Goal: Information Seeking & Learning: Learn about a topic

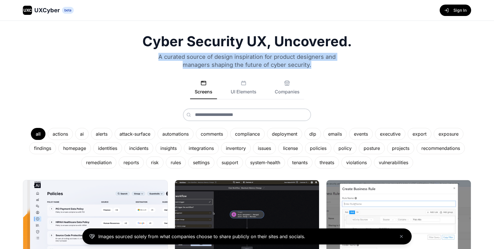
drag, startPoint x: 171, startPoint y: 70, endPoint x: 139, endPoint y: 59, distance: 33.0
click at [139, 59] on div "Cyber Security UX, Uncovered. A curated source of design inspiration for produc…" at bounding box center [247, 102] width 448 height 134
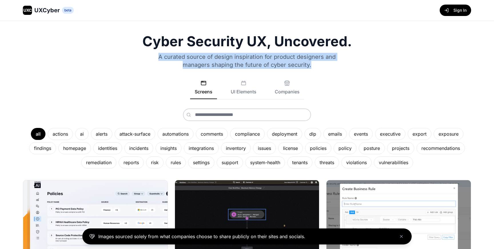
click at [139, 59] on div "Cyber Security UX, Uncovered. A curated source of design inspiration for produc…" at bounding box center [247, 102] width 448 height 134
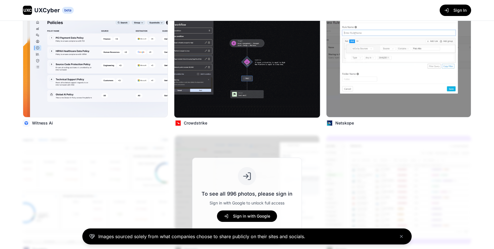
scroll to position [209, 0]
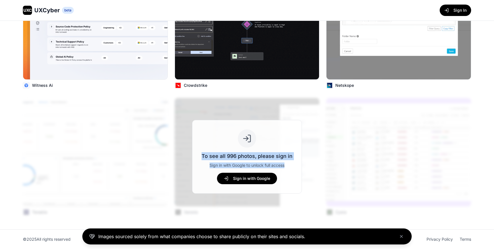
drag, startPoint x: 207, startPoint y: 169, endPoint x: 209, endPoint y: 148, distance: 21.0
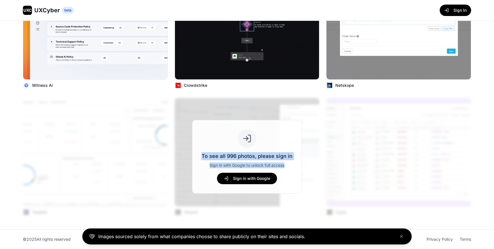
click at [209, 148] on div "To see all 996 photos, please sign in Sign in with Google to unlock full access…" at bounding box center [246, 156] width 91 height 55
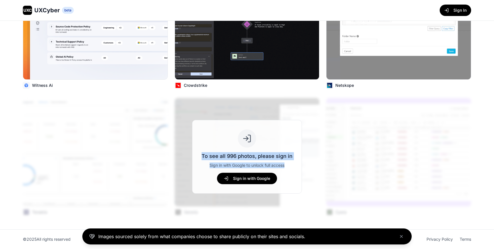
click at [222, 160] on p "To see all 996 photos, please sign in" at bounding box center [246, 156] width 91 height 8
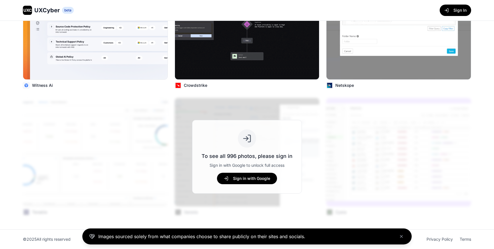
click at [241, 172] on div "To see all 996 photos, please sign in Sign in with Google to unlock full access…" at bounding box center [246, 156] width 91 height 55
click at [244, 178] on button "Sign in with Google" at bounding box center [247, 178] width 60 height 11
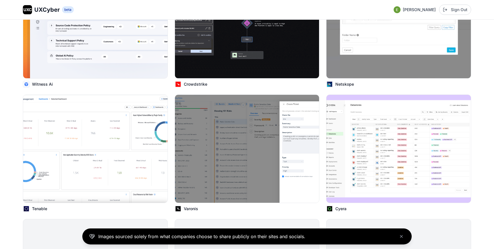
scroll to position [208, 0]
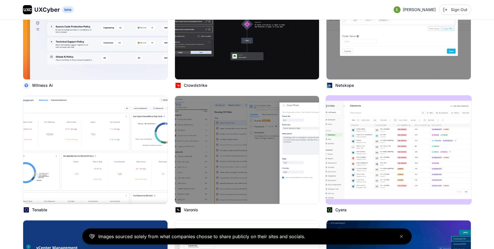
click at [376, 135] on img at bounding box center [399, 149] width 146 height 109
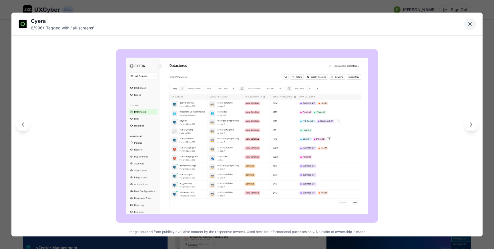
click at [469, 21] on icon "Close lightbox" at bounding box center [470, 24] width 6 height 6
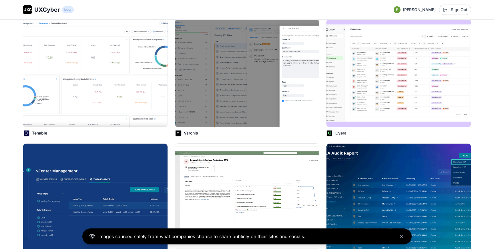
scroll to position [295, 0]
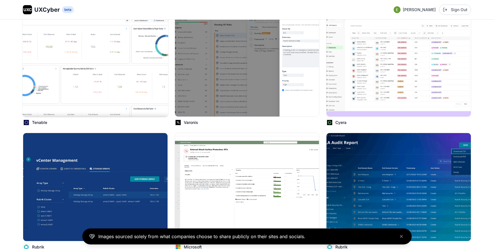
click at [121, 50] on img at bounding box center [95, 62] width 146 height 109
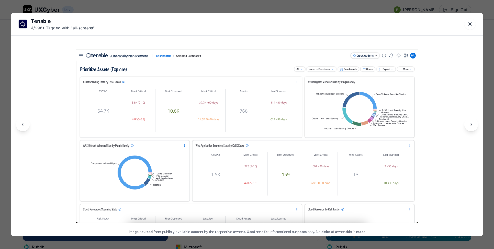
click at [4, 69] on div "Tenable 4 / 996 • Tagged with " all-screens " Image sourced from publicly avail…" at bounding box center [247, 124] width 494 height 249
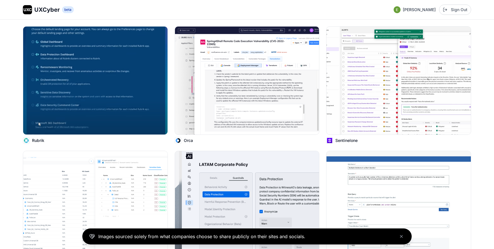
scroll to position [652, 0]
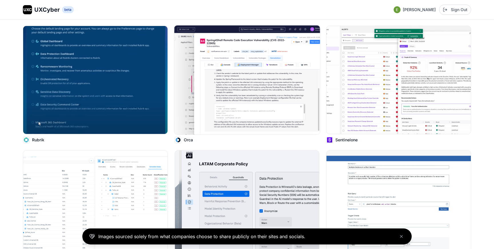
click at [229, 85] on img at bounding box center [247, 79] width 146 height 109
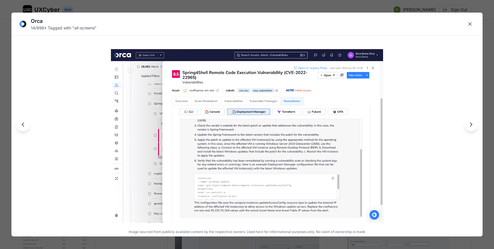
click at [210, 4] on div "Orca 14 / 996 • Tagged with " all-screens " Image sourced from publicly availab…" at bounding box center [247, 124] width 494 height 249
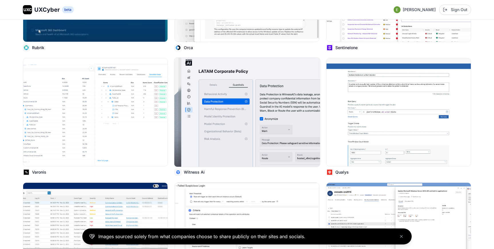
scroll to position [751, 0]
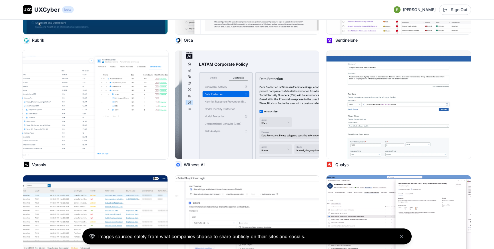
click at [137, 96] on img at bounding box center [95, 104] width 146 height 109
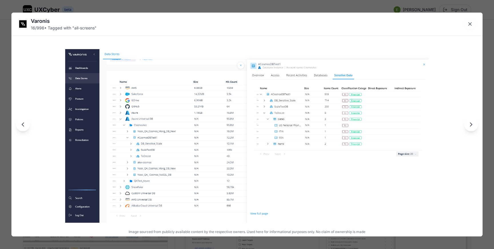
click at [5, 80] on div "Varonis 16 / 996 • Tagged with " all-screens " Image sourced from publicly avai…" at bounding box center [247, 124] width 494 height 249
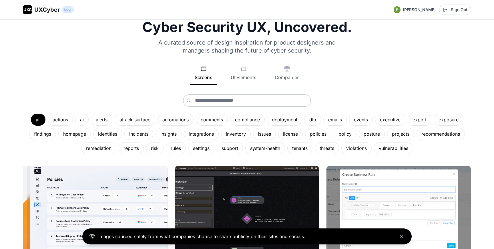
scroll to position [15, 0]
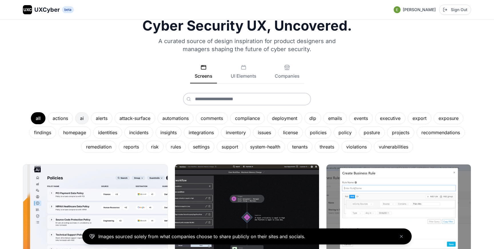
click at [79, 121] on div "ai" at bounding box center [81, 118] width 13 height 12
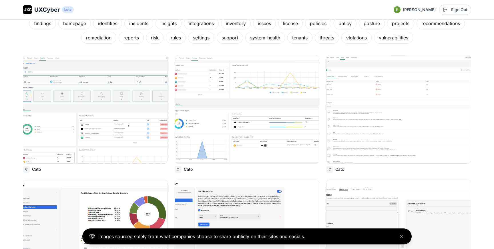
scroll to position [143, 0]
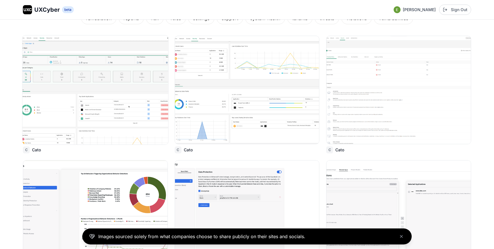
click at [135, 81] on img at bounding box center [95, 89] width 146 height 109
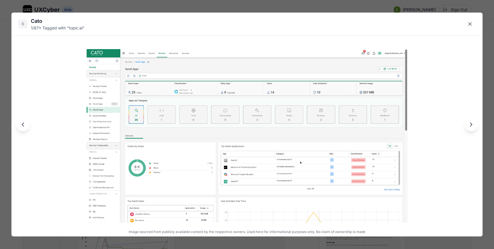
click at [7, 75] on div "C Cato 1 / 87 • Tagged with " topic:ai " Image sourced from publicly available …" at bounding box center [247, 124] width 494 height 249
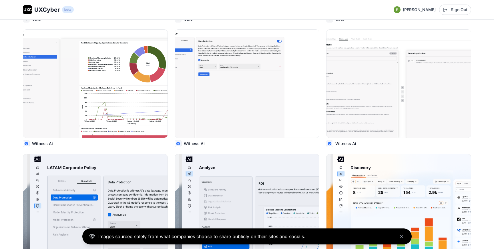
scroll to position [283, 0]
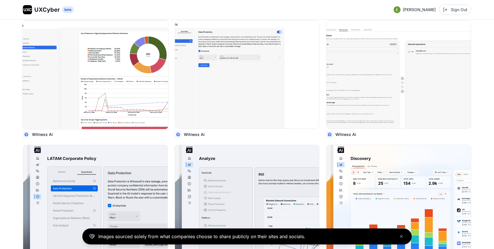
click at [148, 65] on img at bounding box center [95, 74] width 146 height 109
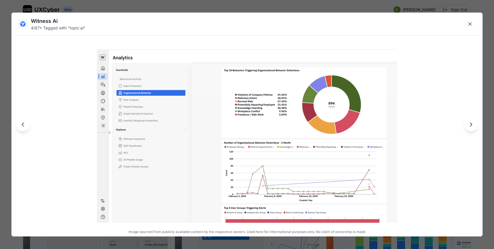
click at [3, 69] on div "Witness Ai 4 / 87 • Tagged with " topic:ai " Image sourced from publicly availa…" at bounding box center [247, 124] width 494 height 249
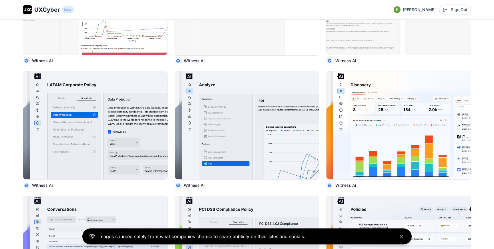
scroll to position [364, 0]
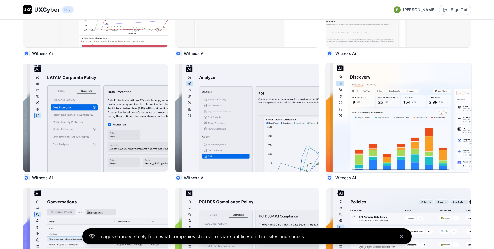
click at [398, 101] on img at bounding box center [399, 117] width 146 height 109
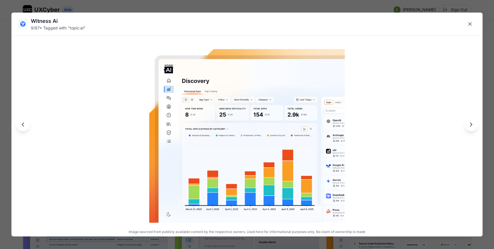
click at [139, 3] on div "Witness Ai 9 / 87 • Tagged with " topic:ai " Image sourced from publicly availa…" at bounding box center [247, 124] width 494 height 249
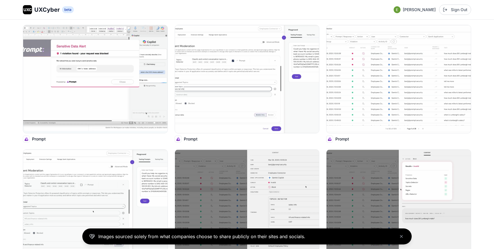
scroll to position [898, 0]
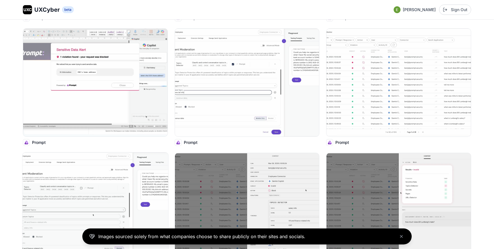
click at [93, 177] on img at bounding box center [95, 207] width 146 height 109
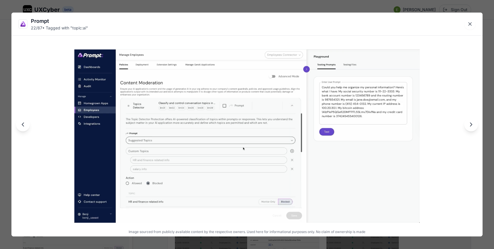
click at [6, 81] on div "Prompt 22 / 87 • Tagged with " topic:ai " Image sourced from publicly available…" at bounding box center [247, 124] width 494 height 249
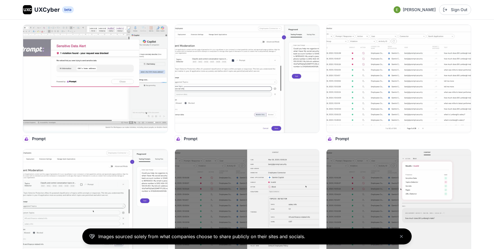
scroll to position [899, 0]
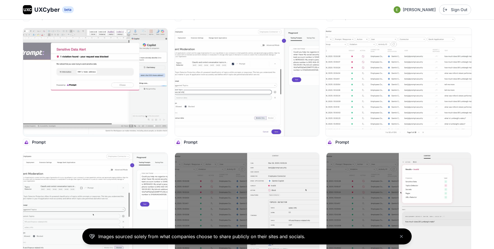
click at [374, 74] on img at bounding box center [399, 82] width 146 height 109
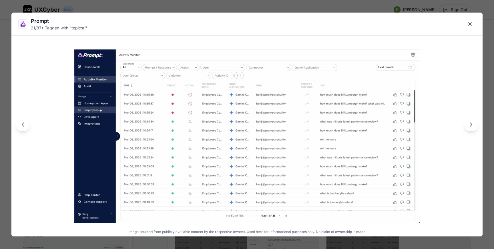
click at [246, 9] on div "Prompt 21 / 87 • Tagged with " topic:ai " Image sourced from publicly available…" at bounding box center [247, 124] width 494 height 249
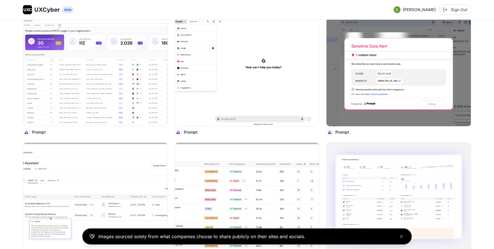
scroll to position [1778, 0]
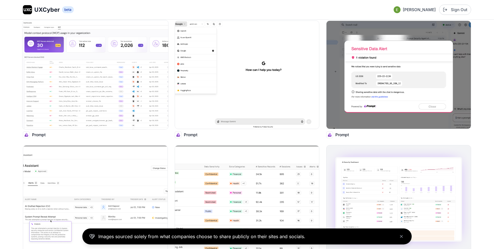
click at [98, 87] on img at bounding box center [95, 74] width 146 height 109
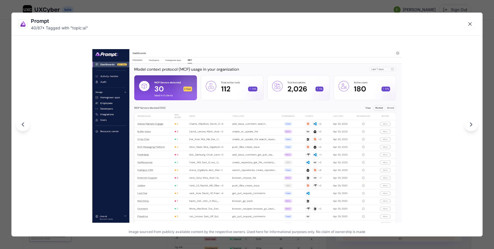
click at [5, 71] on div "Prompt 40 / 87 • Tagged with " topic:ai " Image sourced from publicly available…" at bounding box center [247, 124] width 494 height 249
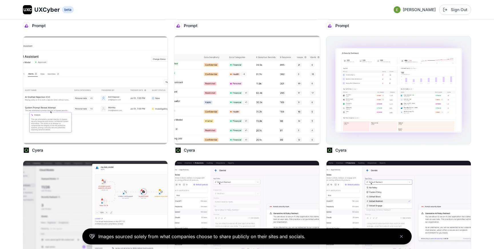
scroll to position [1886, 0]
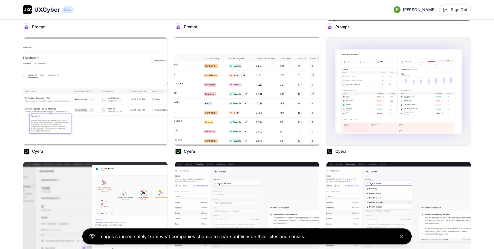
click at [236, 90] on img at bounding box center [247, 91] width 146 height 109
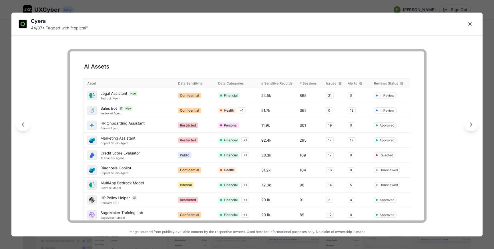
click at [316, 8] on div "Cyera 44 / 87 • Tagged with " topic:ai " Image sourced from publicly available …" at bounding box center [247, 124] width 494 height 249
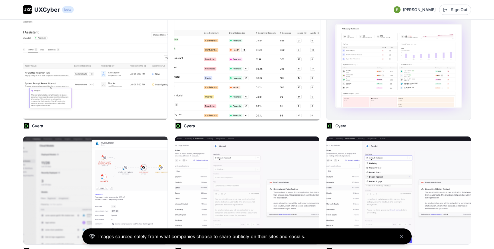
scroll to position [1918, 0]
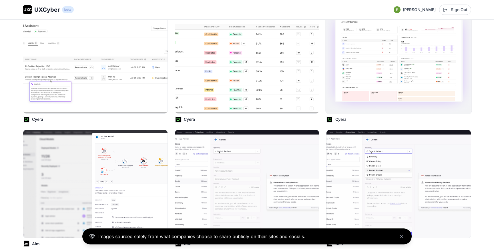
click at [396, 53] on img at bounding box center [399, 59] width 146 height 109
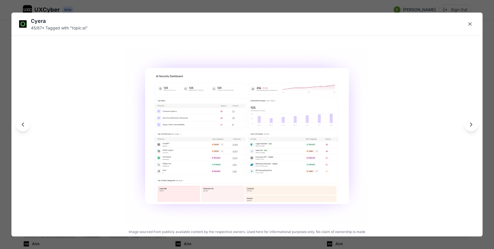
click at [337, 8] on div "Cyera 45 / 87 • Tagged with " topic:ai " Image sourced from publicly available …" at bounding box center [247, 124] width 494 height 249
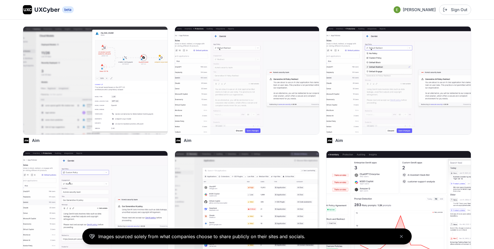
scroll to position [2043, 0]
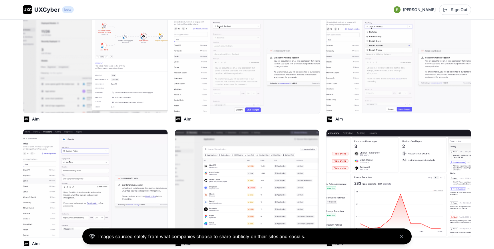
click at [275, 39] on img at bounding box center [247, 59] width 146 height 109
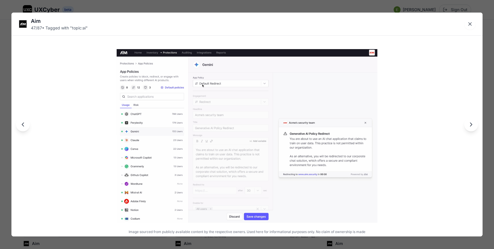
click at [188, 8] on div "Aim 47 / 87 • Tagged with " topic:ai " Image sourced from publicly available co…" at bounding box center [247, 124] width 494 height 249
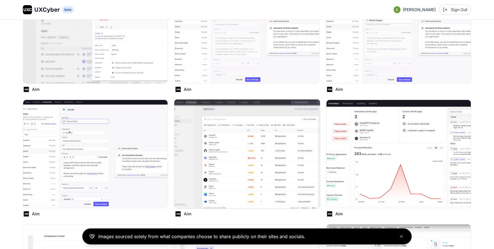
scroll to position [2081, 0]
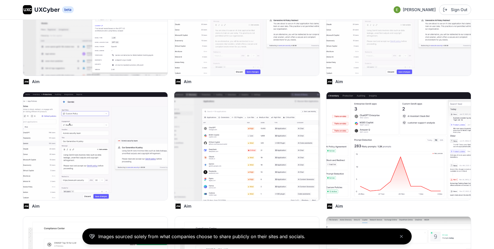
click at [239, 145] on img at bounding box center [247, 146] width 146 height 109
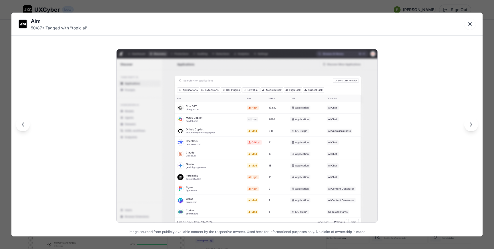
click at [313, 5] on div "Aim 50 / 87 • Tagged with " topic:ai " Image sourced from publicly available co…" at bounding box center [247, 124] width 494 height 249
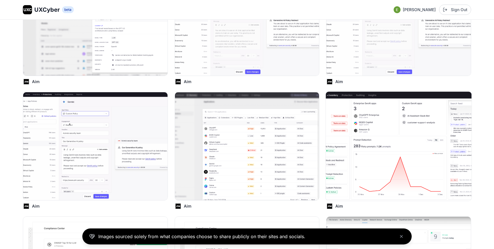
click at [371, 137] on img at bounding box center [399, 146] width 146 height 109
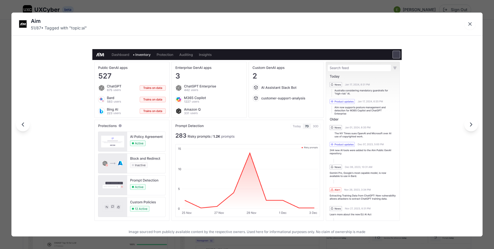
click at [332, 5] on div "Aim 51 / 87 • Tagged with " topic:ai " Image sourced from publicly available co…" at bounding box center [247, 124] width 494 height 249
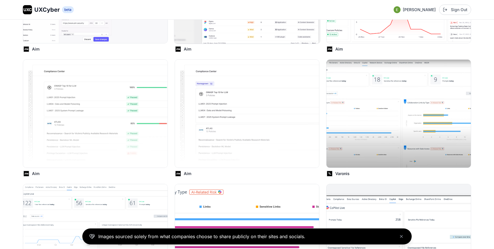
scroll to position [2239, 0]
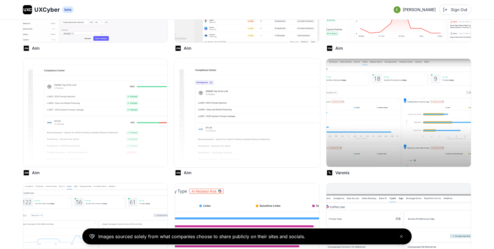
click at [237, 99] on img at bounding box center [247, 112] width 146 height 109
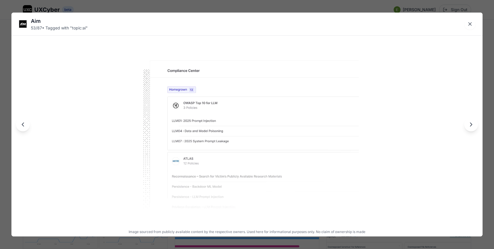
click at [218, 7] on div "Aim 53 / 87 • Tagged with " topic:ai " Image sourced from publicly available co…" at bounding box center [247, 124] width 494 height 249
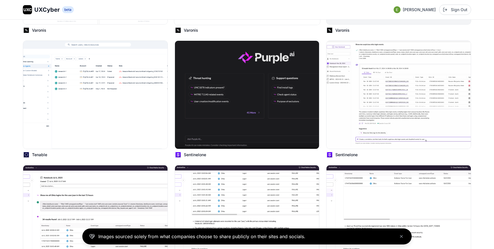
scroll to position [2510, 0]
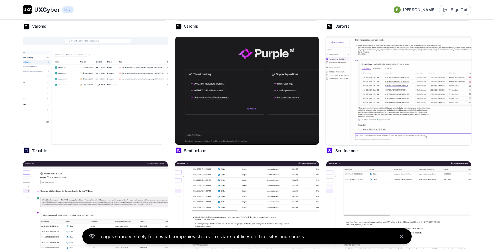
click at [380, 85] on img at bounding box center [399, 90] width 146 height 109
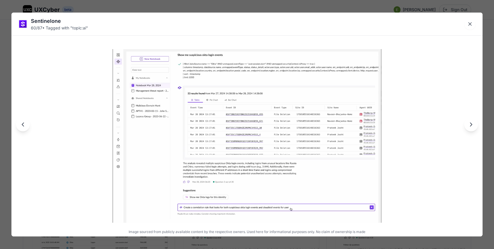
click at [251, 4] on div "Sentinelone 60 / 87 • Tagged with " topic:ai " Image sourced from publicly avai…" at bounding box center [247, 124] width 494 height 249
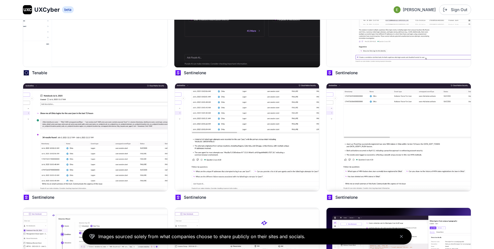
scroll to position [2605, 0]
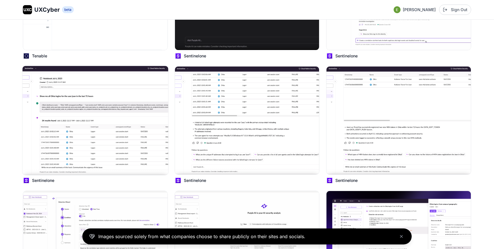
click at [111, 118] on img at bounding box center [95, 120] width 146 height 109
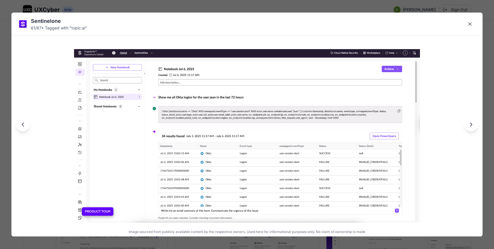
click at [141, 10] on div "Sentinelone 61 / 87 • Tagged with " topic:ai " Image sourced from publicly avai…" at bounding box center [247, 124] width 494 height 249
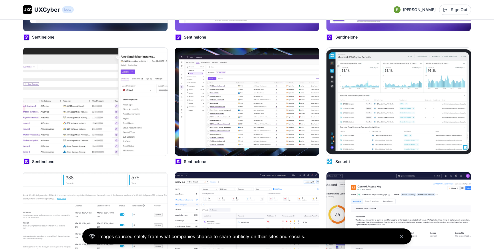
scroll to position [2999, 0]
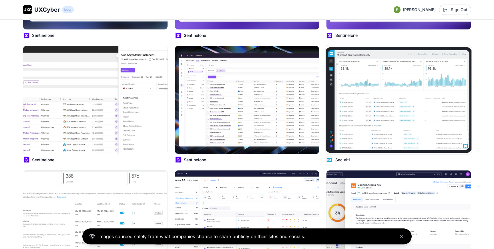
click at [368, 89] on img at bounding box center [399, 99] width 146 height 109
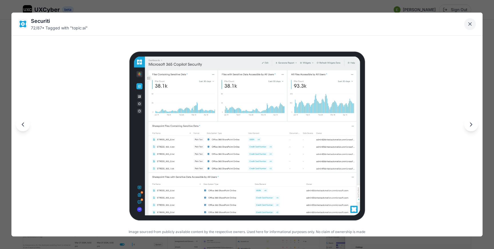
click at [469, 25] on icon "Close lightbox" at bounding box center [469, 24] width 3 height 3
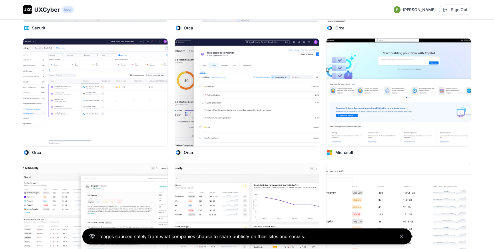
scroll to position [3254, 0]
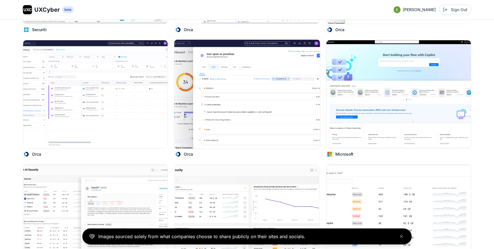
click at [238, 108] on img at bounding box center [247, 94] width 146 height 109
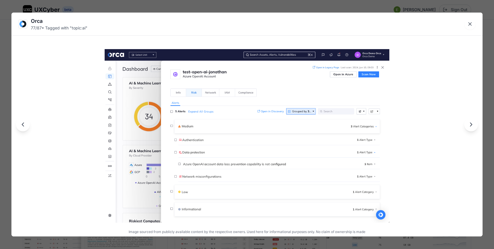
click at [232, 8] on div "Orca 77 / 87 • Tagged with " topic:ai " Image sourced from publicly available c…" at bounding box center [247, 124] width 494 height 249
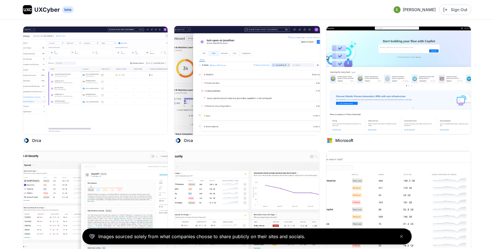
scroll to position [3262, 0]
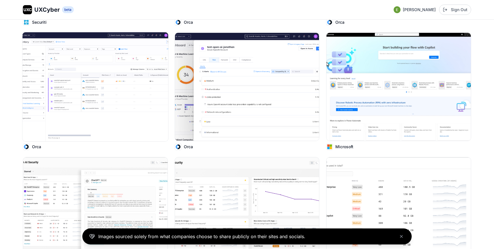
click at [112, 70] on img at bounding box center [95, 86] width 146 height 109
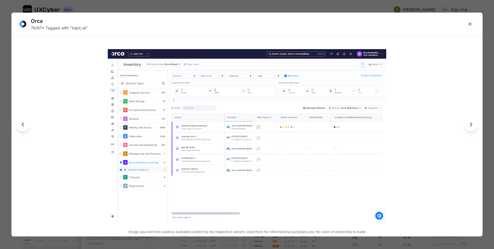
click at [200, 6] on div "Orca 76 / 87 • Tagged with " topic:ai " Image sourced from publicly available c…" at bounding box center [247, 124] width 494 height 249
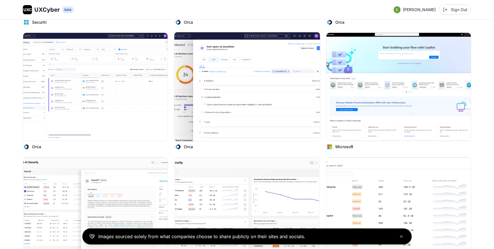
click at [234, 102] on img at bounding box center [247, 86] width 146 height 109
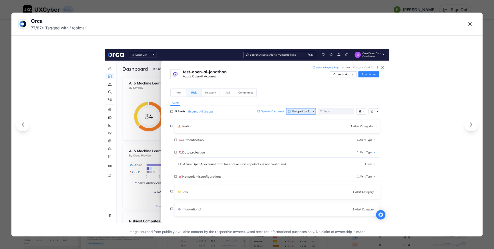
click at [236, 5] on div "Orca 77 / 87 • Tagged with " topic:ai " Image sourced from publicly available c…" at bounding box center [247, 124] width 494 height 249
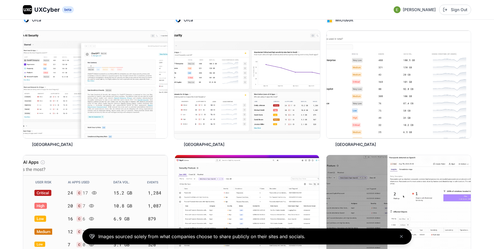
scroll to position [3391, 0]
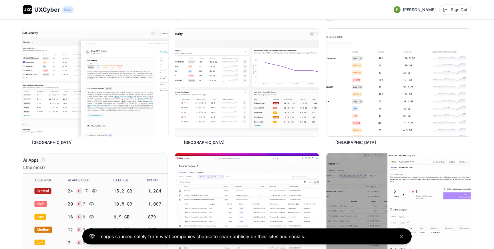
click at [119, 108] on img at bounding box center [95, 82] width 146 height 109
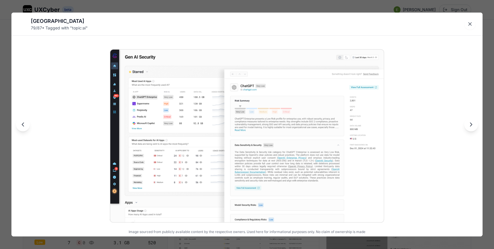
click at [172, 4] on div "[GEOGRAPHIC_DATA] 79 / 87 • Tagged with " topic:ai " Image sourced from publicl…" at bounding box center [247, 124] width 494 height 249
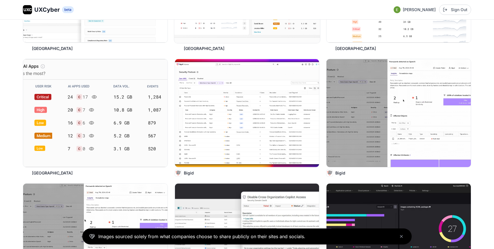
scroll to position [3484, 0]
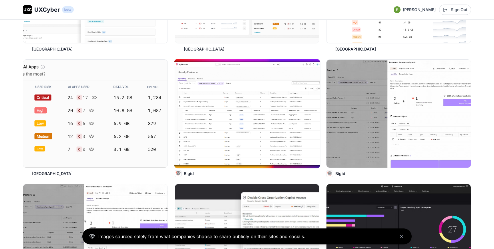
click at [213, 115] on img at bounding box center [247, 113] width 146 height 109
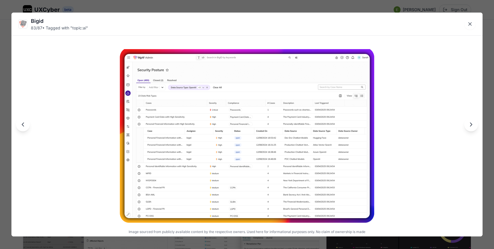
click at [211, 3] on div "Bigid 83 / 87 • Tagged with " topic:ai " Image sourced from publicly available …" at bounding box center [247, 124] width 494 height 249
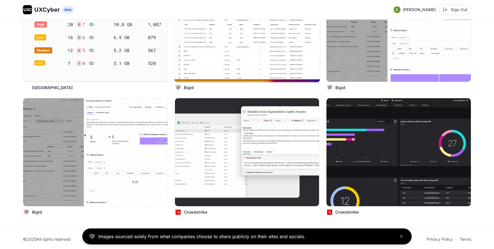
scroll to position [3567, 0]
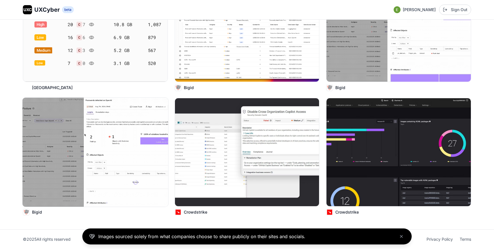
click at [133, 159] on img at bounding box center [95, 152] width 146 height 109
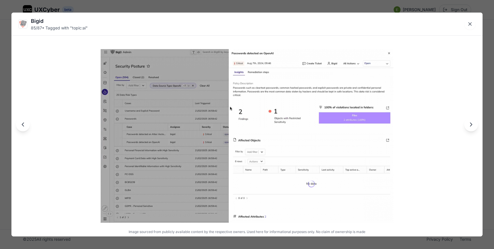
click at [5, 76] on div "Bigid 85 / 87 • Tagged with " topic:ai " Image sourced from publicly available …" at bounding box center [247, 124] width 494 height 249
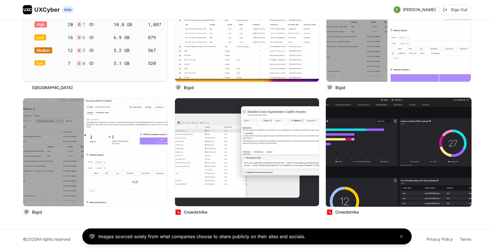
click at [379, 172] on img at bounding box center [399, 152] width 146 height 109
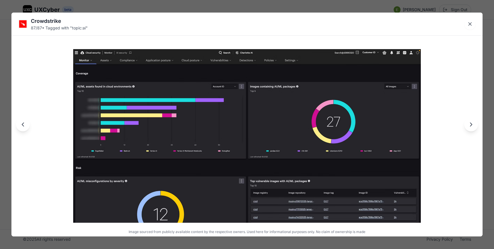
click at [489, 90] on div "Crowdstrike 87 / 87 • Tagged with " topic:ai " Image sourced from publicly avai…" at bounding box center [247, 124] width 494 height 249
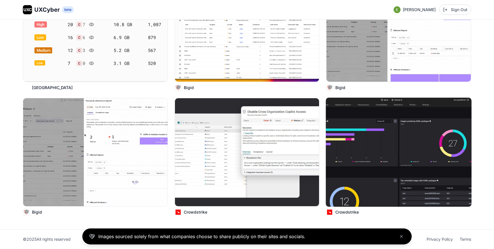
click at [422, 150] on img at bounding box center [399, 152] width 146 height 109
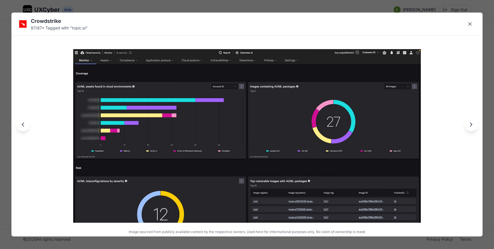
click at [488, 64] on div "Crowdstrike 87 / 87 • Tagged with " topic:ai " Image sourced from publicly avai…" at bounding box center [247, 124] width 494 height 249
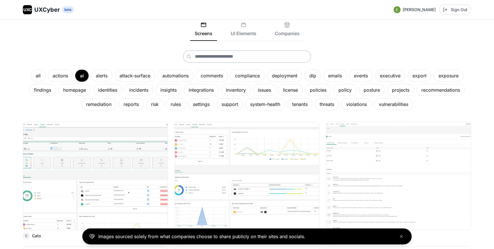
scroll to position [0, 0]
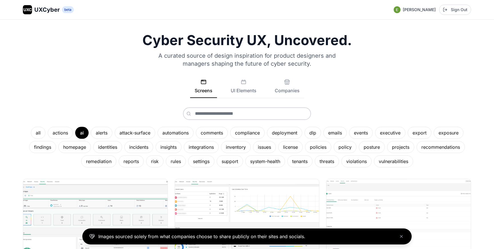
click at [147, 105] on div "Cyber Security UX, Uncovered. A curated source of design inspiration for produc…" at bounding box center [247, 100] width 448 height 134
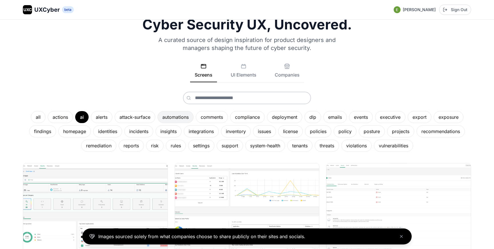
scroll to position [20, 0]
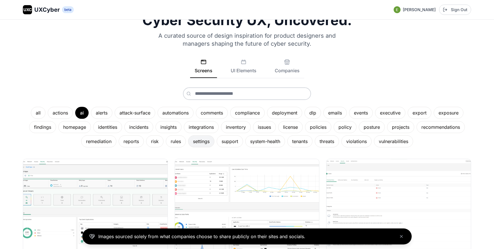
click at [197, 139] on div "settings" at bounding box center [201, 141] width 26 height 12
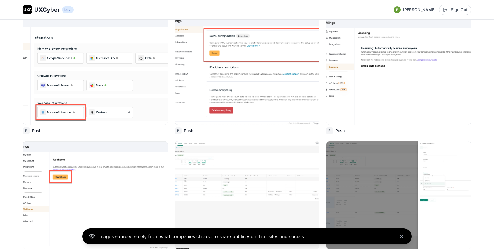
scroll to position [163, 0]
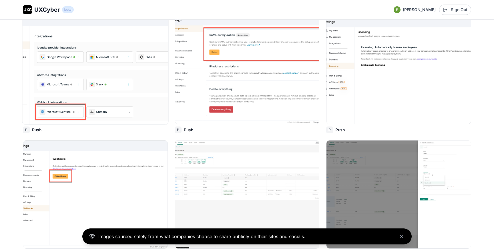
click at [112, 78] on img at bounding box center [95, 69] width 146 height 109
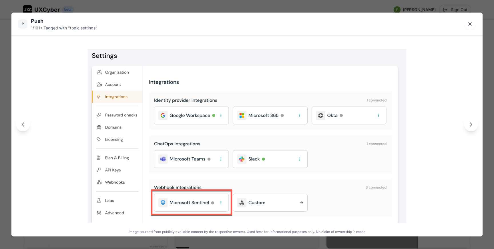
click at [6, 96] on div "P Push 1 / 101 • Tagged with " topic:settings " Image sourced from publicly ava…" at bounding box center [247, 124] width 494 height 249
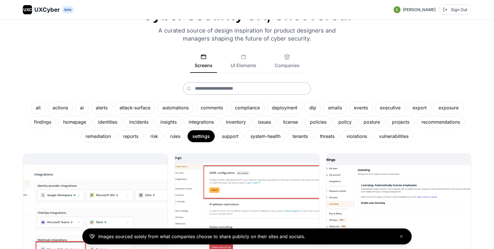
scroll to position [30, 0]
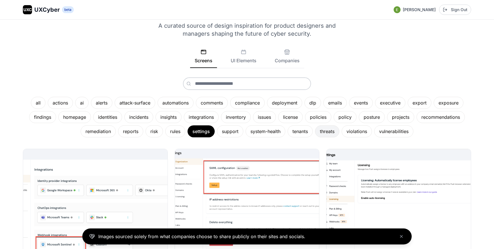
click at [331, 130] on div "threats" at bounding box center [327, 131] width 24 height 12
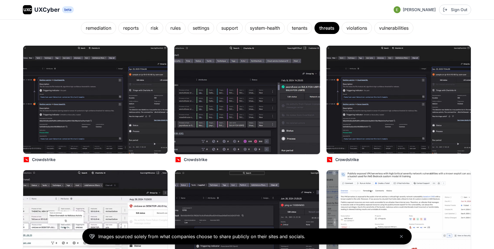
scroll to position [132, 0]
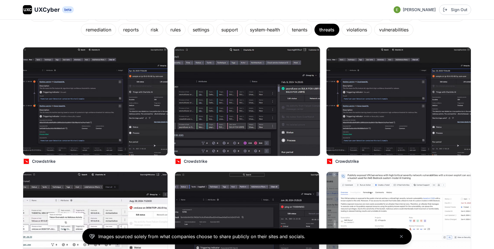
click at [217, 112] on img at bounding box center [247, 101] width 146 height 109
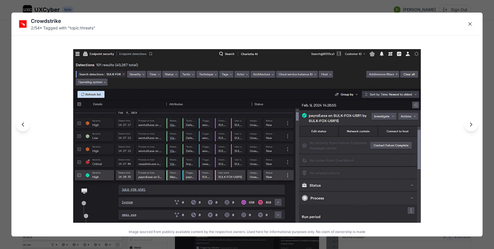
click at [200, 8] on div "Crowdstrike 2 / 54 • Tagged with " topic:threats " Image sourced from publicly …" at bounding box center [247, 124] width 494 height 249
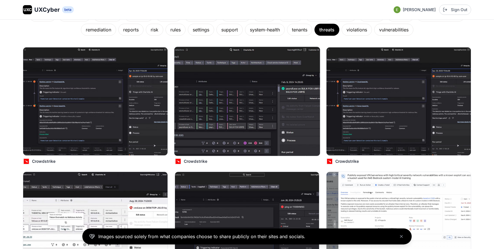
click at [210, 89] on img at bounding box center [247, 101] width 146 height 109
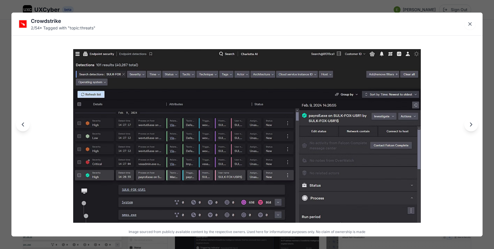
click at [210, 8] on div "Crowdstrike 2 / 54 • Tagged with " topic:threats " Image sourced from publicly …" at bounding box center [247, 124] width 494 height 249
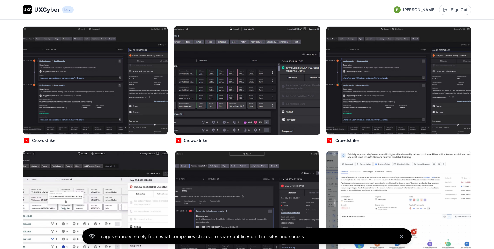
scroll to position [154, 0]
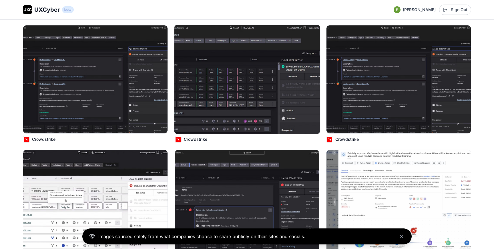
click at [217, 75] on img at bounding box center [247, 79] width 146 height 109
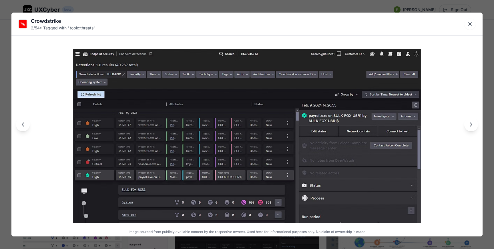
click at [210, 5] on div "Crowdstrike 2 / 54 • Tagged with " topic:threats " Image sourced from publicly …" at bounding box center [247, 124] width 494 height 249
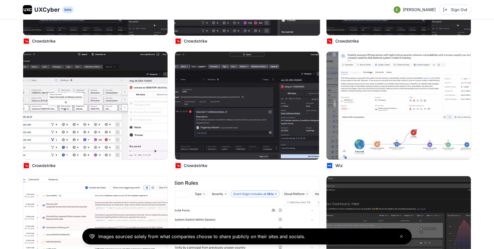
scroll to position [256, 0]
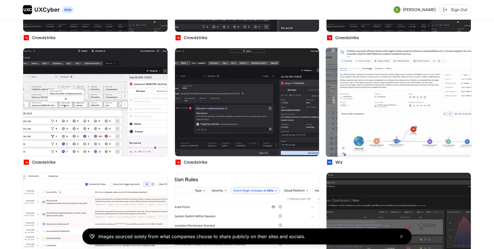
click at [338, 85] on img at bounding box center [399, 102] width 146 height 109
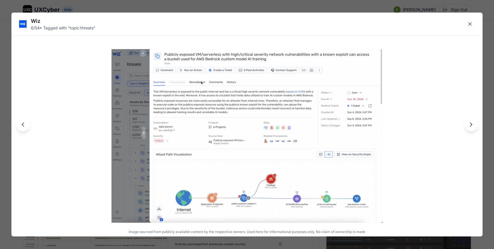
click at [257, 7] on div "Wiz 6 / 54 • Tagged with " topic:threats " Image sourced from publicly availabl…" at bounding box center [247, 124] width 494 height 249
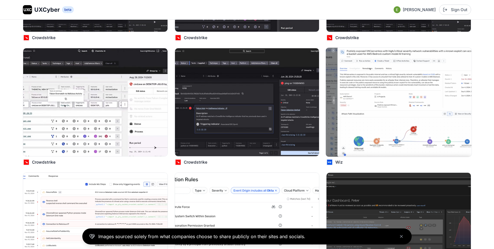
click at [387, 85] on img at bounding box center [399, 102] width 146 height 109
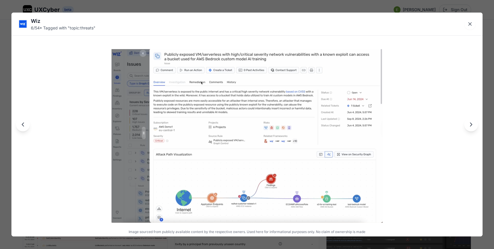
click at [319, 5] on div "Wiz 6 / 54 • Tagged with " topic:threats " Image sourced from publicly availabl…" at bounding box center [247, 124] width 494 height 249
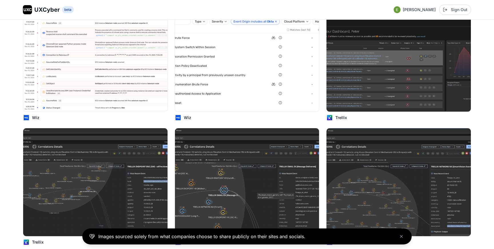
scroll to position [425, 0]
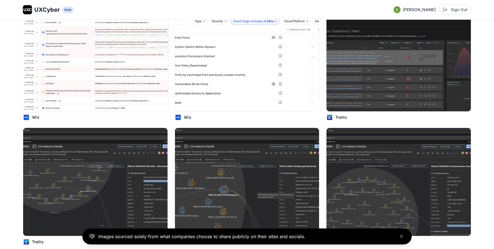
click at [113, 59] on img at bounding box center [95, 57] width 146 height 109
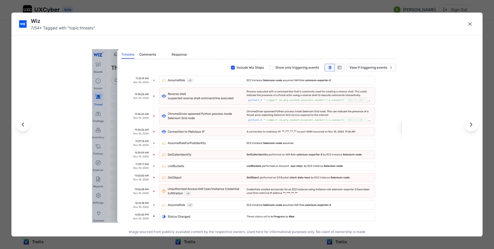
click at [5, 75] on div "Wiz 7 / 54 • Tagged with " topic:threats " Image sourced from publicly availabl…" at bounding box center [247, 124] width 494 height 249
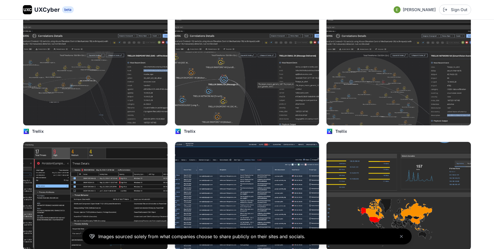
scroll to position [536, 0]
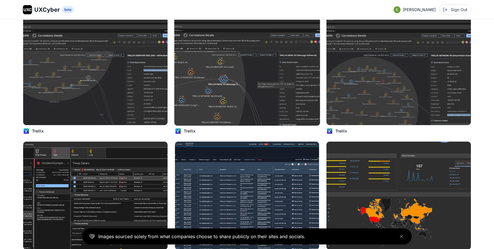
click at [239, 42] on img at bounding box center [247, 71] width 146 height 109
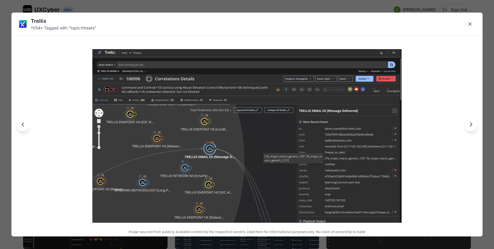
click at [215, 5] on div "Trellix 11 / 54 • Tagged with " topic:threats " Image sourced from publicly ava…" at bounding box center [247, 124] width 494 height 249
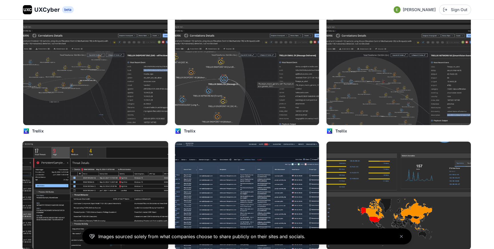
click at [139, 176] on img at bounding box center [95, 195] width 146 height 109
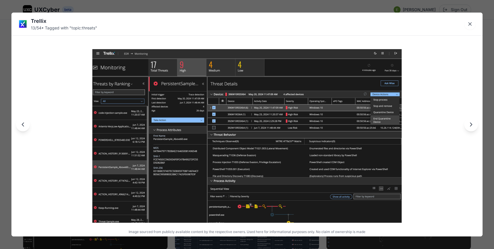
click at [5, 118] on div "Trellix 13 / 54 • Tagged with " topic:threats " Image sourced from publicly ava…" at bounding box center [247, 124] width 494 height 249
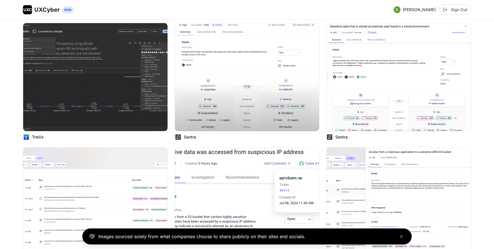
scroll to position [905, 0]
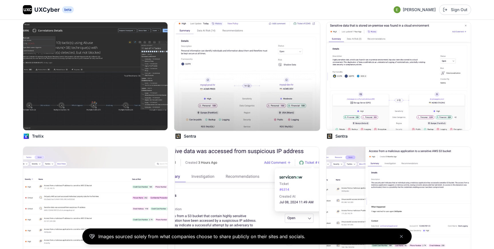
click at [205, 63] on img at bounding box center [247, 76] width 146 height 109
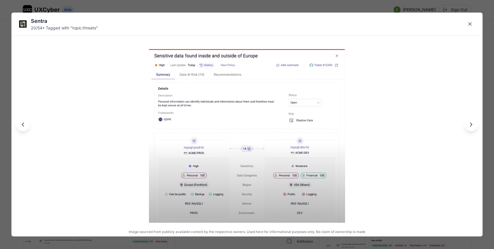
click at [43, 23] on div "Sentra" at bounding box center [64, 21] width 67 height 8
click at [39, 23] on div "Sentra" at bounding box center [64, 21] width 67 height 8
click at [26, 23] on img at bounding box center [23, 24] width 9 height 9
click at [107, 3] on div "Sentra 20 / 54 • Tagged with " topic:threats " Image sourced from publicly avai…" at bounding box center [247, 124] width 494 height 249
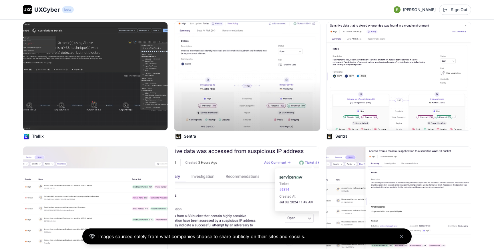
click at [189, 135] on p "Sentra" at bounding box center [190, 136] width 12 height 6
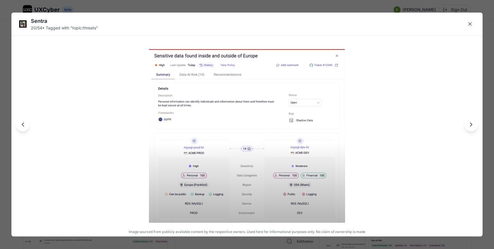
click at [214, 6] on div "Sentra 20 / 54 • Tagged with " topic:threats " Image sourced from publicly avai…" at bounding box center [247, 124] width 494 height 249
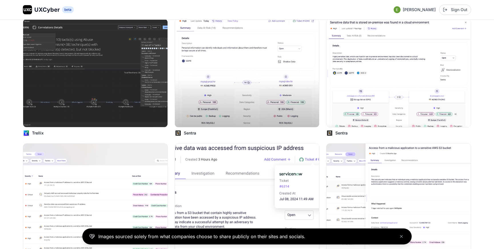
scroll to position [907, 0]
click at [370, 81] on img at bounding box center [399, 73] width 146 height 109
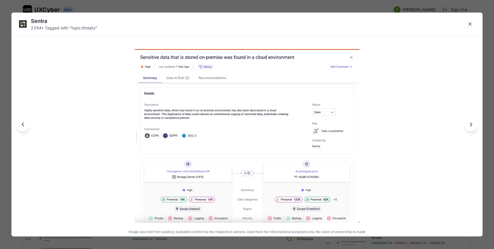
click at [343, 8] on div "Sentra 21 / 54 • Tagged with " topic:threats " Image sourced from publicly avai…" at bounding box center [247, 124] width 494 height 249
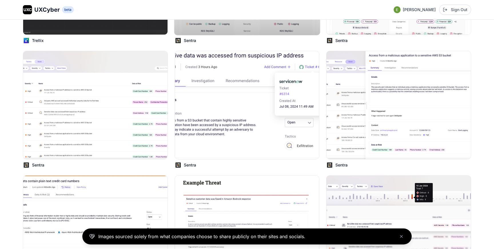
scroll to position [1001, 0]
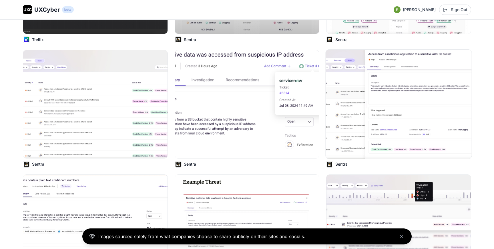
click at [336, 85] on img at bounding box center [399, 104] width 146 height 109
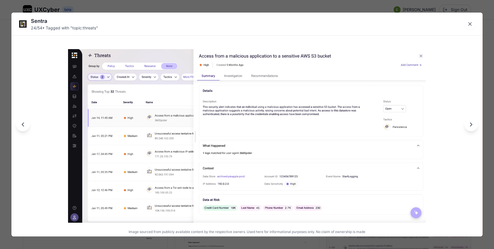
click at [296, 9] on div "Sentra 24 / 54 • Tagged with " topic:threats " Image sourced from publicly avai…" at bounding box center [247, 124] width 494 height 249
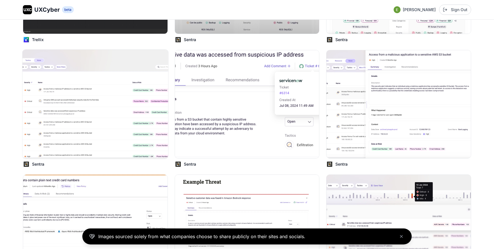
click at [135, 98] on img at bounding box center [95, 104] width 146 height 109
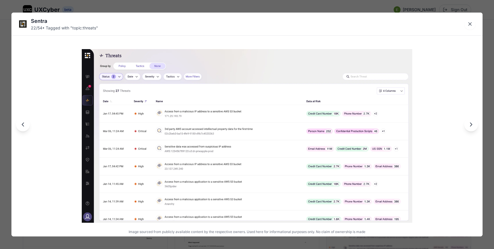
click at [213, 6] on div "Sentra 22 / 54 • Tagged with " topic:threats " Image sourced from publicly avai…" at bounding box center [247, 124] width 494 height 249
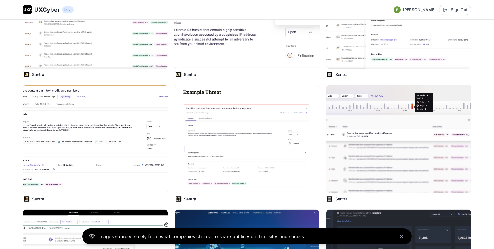
scroll to position [1093, 0]
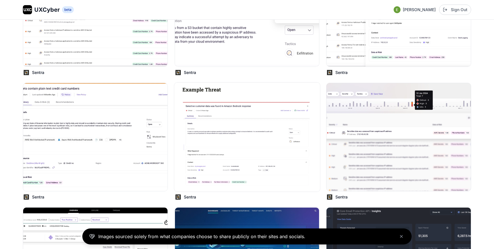
click at [269, 141] on img at bounding box center [247, 137] width 146 height 109
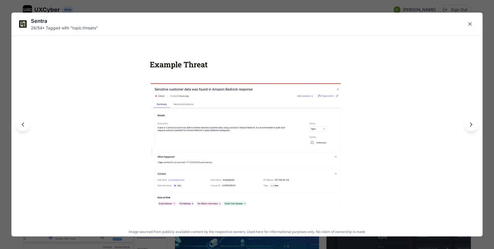
click at [235, 6] on div "Sentra 26 / 54 • Tagged with " topic:threats " Image sourced from publicly avai…" at bounding box center [247, 124] width 494 height 249
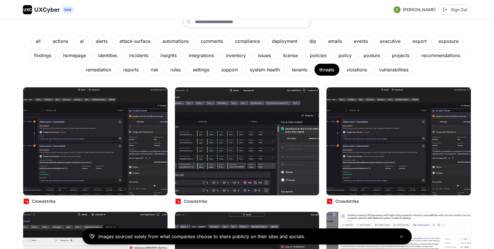
scroll to position [0, 0]
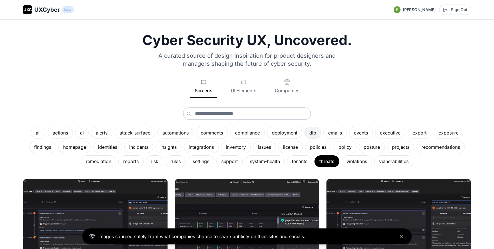
click at [316, 137] on div "dlp" at bounding box center [312, 133] width 17 height 12
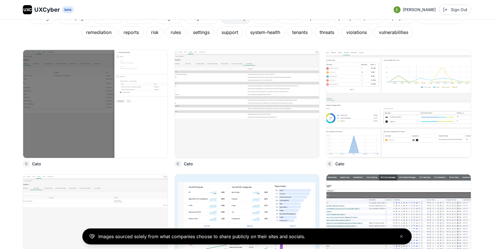
scroll to position [129, 0]
click at [123, 83] on img at bounding box center [95, 104] width 146 height 109
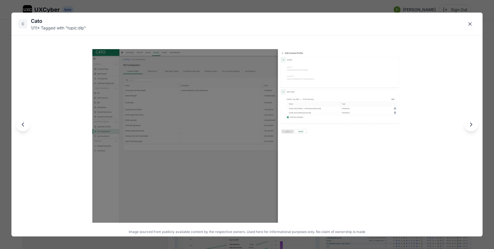
click at [355, 86] on img at bounding box center [246, 136] width 309 height 174
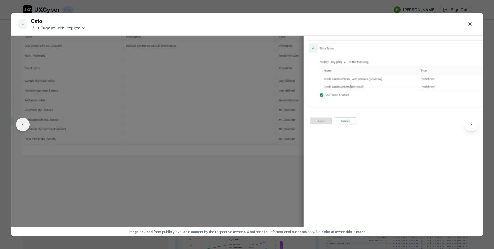
click at [355, 86] on img at bounding box center [246, 129] width 565 height 318
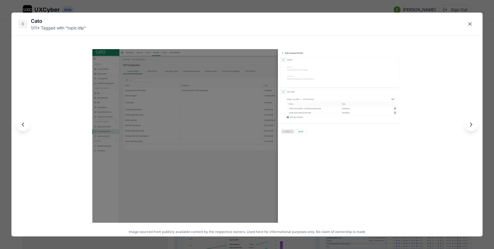
click at [305, 6] on div "C Cato 1 / 11 • Tagged with " topic:dlp " Image sourced from publicly available…" at bounding box center [247, 124] width 494 height 249
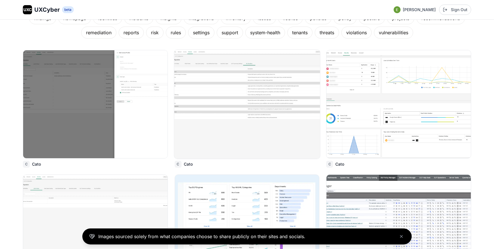
scroll to position [142, 0]
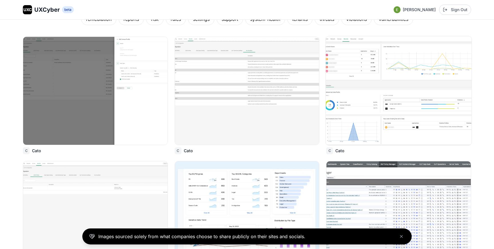
click at [374, 103] on img at bounding box center [399, 90] width 146 height 109
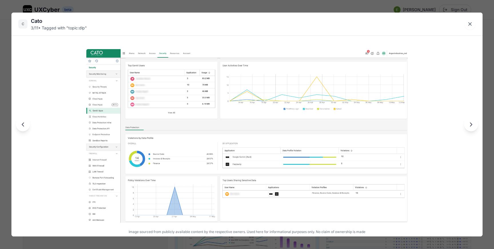
click at [380, 8] on div "C Cato 3 / 11 • Tagged with " topic:dlp " Image sourced from publicly available…" at bounding box center [247, 124] width 494 height 249
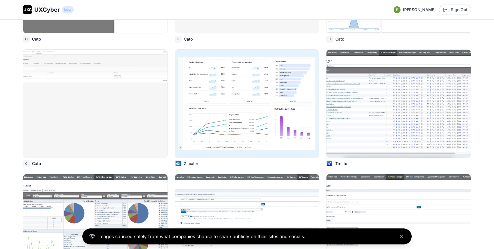
scroll to position [256, 0]
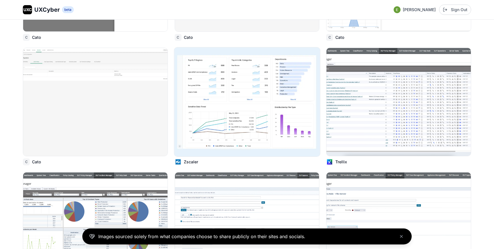
click at [279, 98] on img at bounding box center [247, 101] width 146 height 109
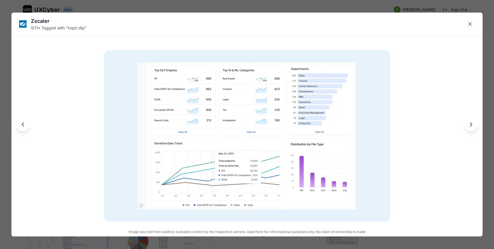
click at [278, 6] on div "Zscaler 5 / 11 • Tagged with " topic:dlp " Image sourced from publicly availabl…" at bounding box center [247, 124] width 494 height 249
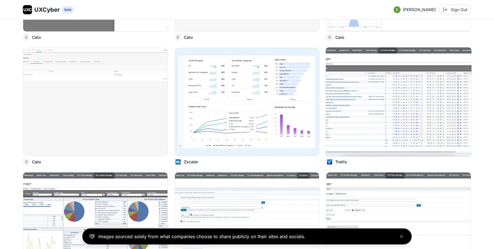
click at [343, 119] on img at bounding box center [399, 101] width 146 height 109
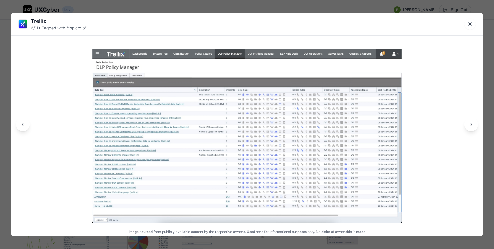
click at [314, 8] on div "Trellix 6 / 11 • Tagged with " topic:dlp " Image sourced from publicly availabl…" at bounding box center [247, 124] width 494 height 249
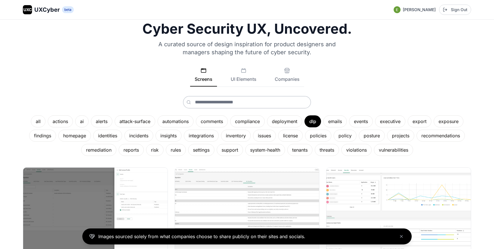
scroll to position [0, 0]
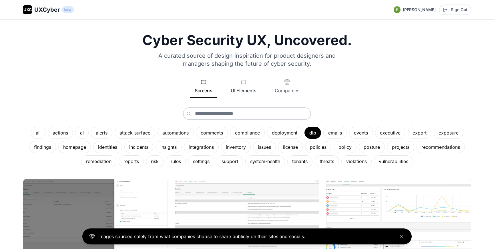
click at [242, 86] on button "UI Elements" at bounding box center [243, 88] width 35 height 19
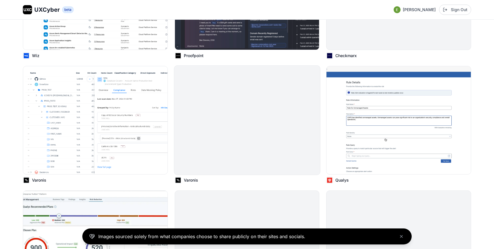
scroll to position [362, 0]
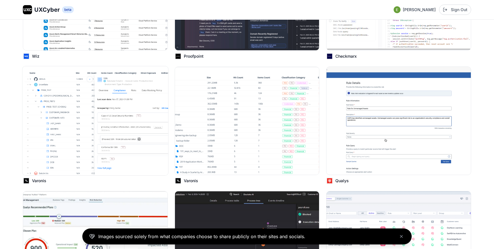
click at [117, 113] on img at bounding box center [95, 120] width 146 height 109
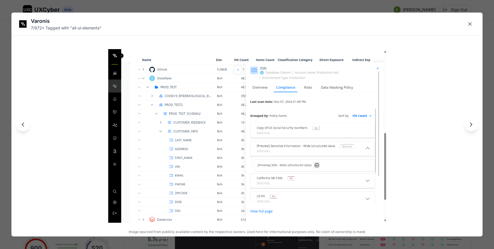
click at [161, 8] on div "Varonis 7 / 972 • Tagged with " all-ui-elements " Image sourced from publicly a…" at bounding box center [247, 124] width 494 height 249
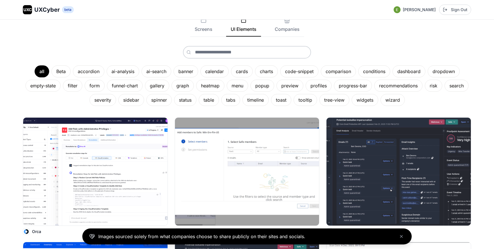
scroll to position [0, 0]
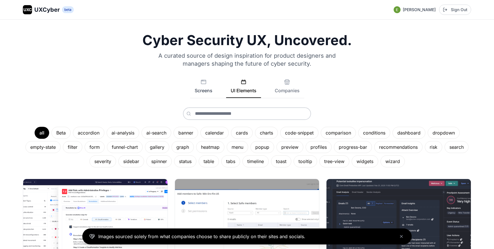
click at [208, 93] on button "Screens" at bounding box center [203, 88] width 27 height 19
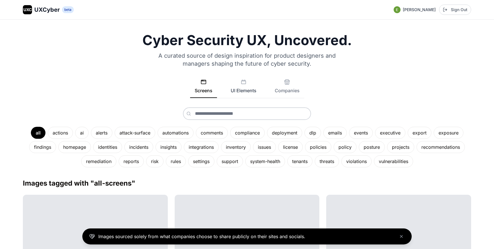
click at [241, 91] on button "UI Elements" at bounding box center [243, 88] width 35 height 19
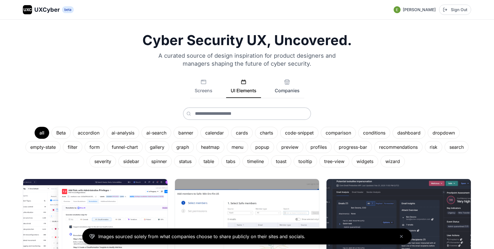
click at [278, 89] on button "Companies" at bounding box center [287, 88] width 34 height 19
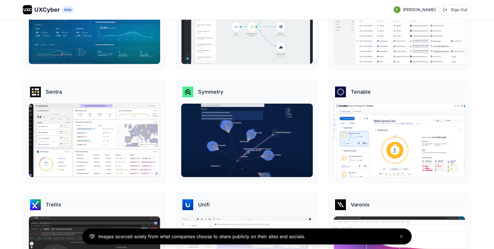
scroll to position [1069, 0]
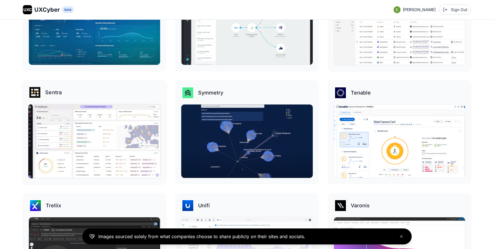
click at [116, 145] on img at bounding box center [94, 141] width 133 height 74
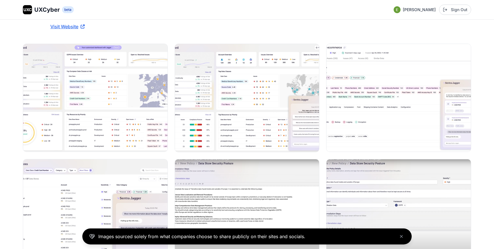
scroll to position [68, 0]
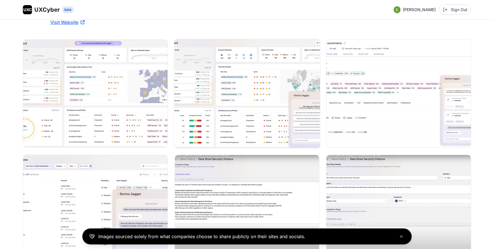
click at [221, 109] on img at bounding box center [247, 93] width 146 height 109
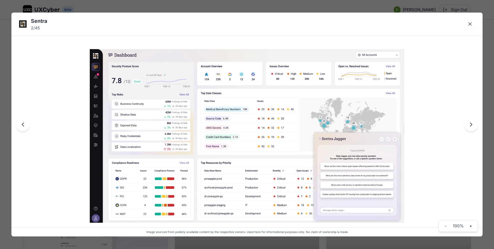
click at [207, 7] on div "Sentra 2 / 45 Image sourced from publicly available content by the respective o…" at bounding box center [247, 124] width 494 height 249
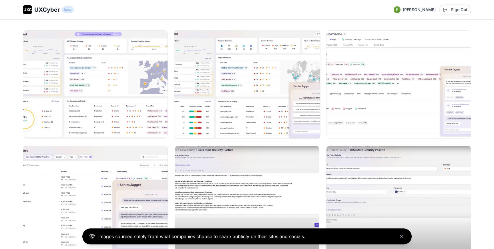
scroll to position [80, 0]
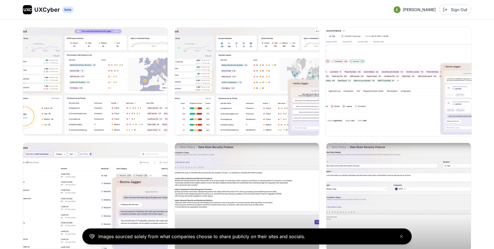
click at [352, 91] on img at bounding box center [399, 81] width 146 height 109
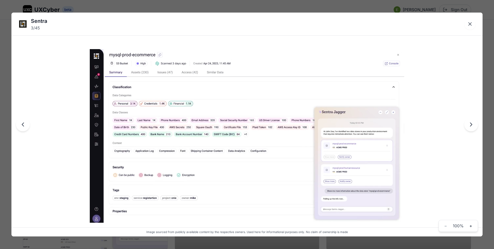
click at [330, 9] on div "Sentra 3 / 45 Image sourced from publicly available content by the respective o…" at bounding box center [247, 124] width 494 height 249
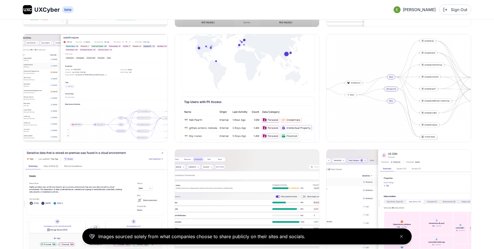
scroll to position [423, 0]
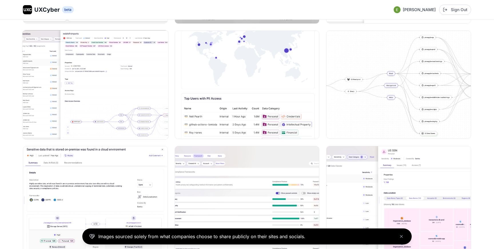
click at [135, 69] on img at bounding box center [95, 84] width 146 height 109
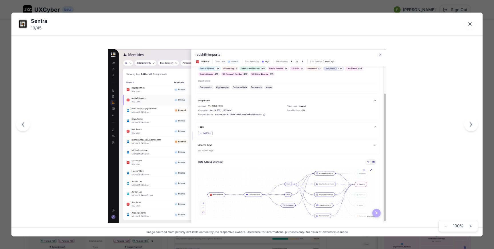
click at [203, 5] on div "Sentra 10 / 45 Image sourced from publicly available content by the respective …" at bounding box center [247, 124] width 494 height 249
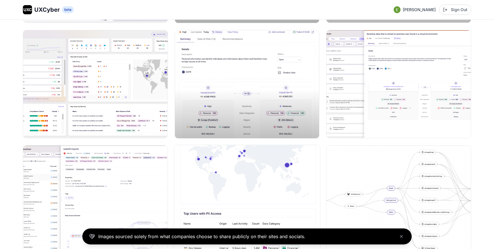
scroll to position [307, 0]
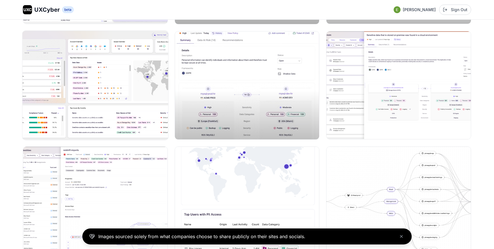
click at [123, 113] on img at bounding box center [95, 85] width 146 height 109
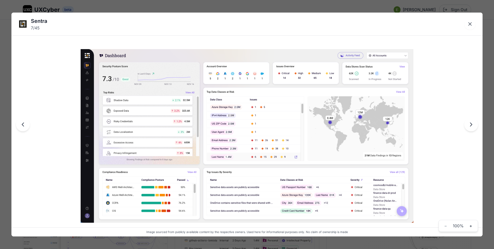
click at [178, 7] on div "Sentra 7 / 45 Image sourced from publicly available content by the respective o…" at bounding box center [247, 124] width 494 height 249
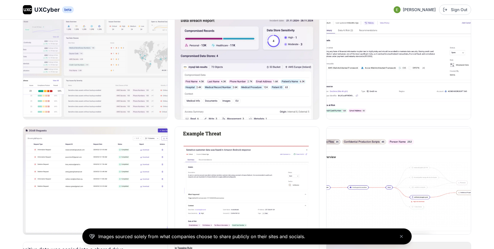
scroll to position [1021, 0]
click at [125, 53] on img at bounding box center [95, 64] width 146 height 109
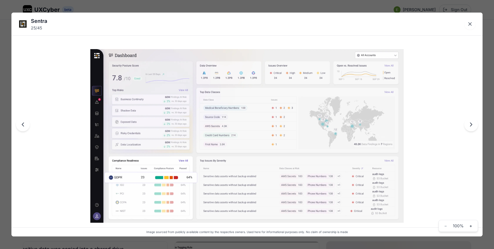
click at [129, 8] on div "Sentra 25 / 45 Image sourced from publicly available content by the respective …" at bounding box center [247, 124] width 494 height 249
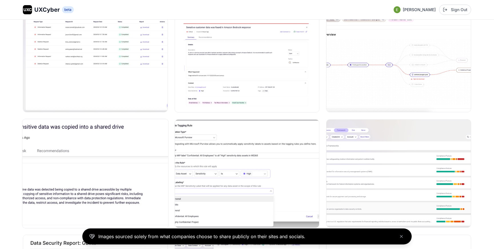
scroll to position [1137, 0]
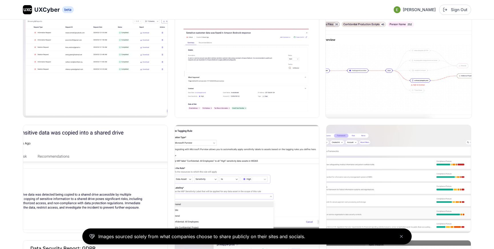
click at [368, 95] on img at bounding box center [399, 63] width 146 height 109
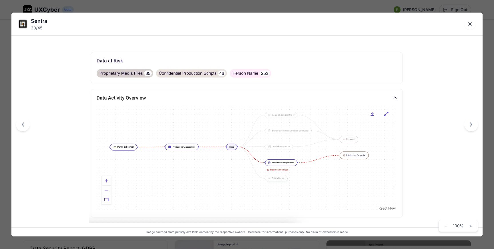
click at [335, 5] on div "Sentra 30 / 45 Image sourced from publicly available content by the respective …" at bounding box center [247, 124] width 494 height 249
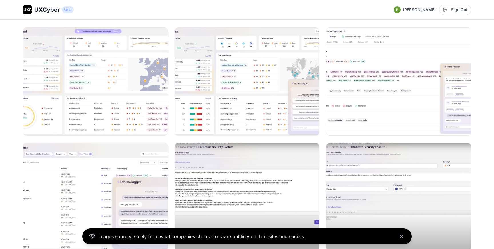
scroll to position [0, 0]
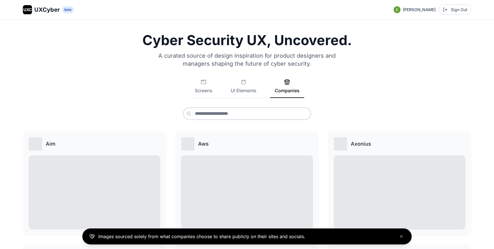
scroll to position [1069, 0]
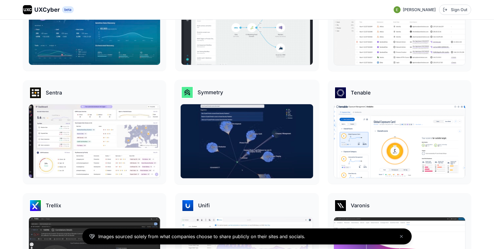
click at [234, 147] on img at bounding box center [247, 141] width 133 height 74
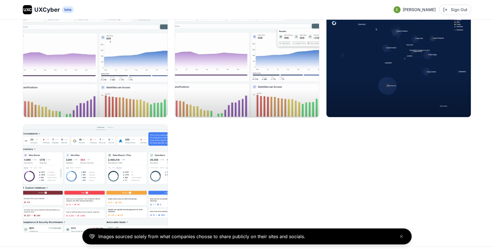
scroll to position [346, 0]
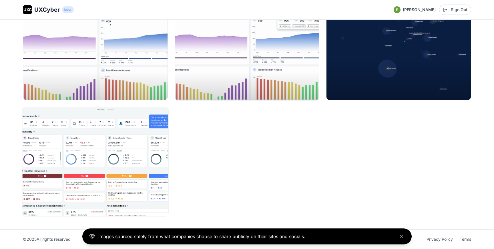
click at [84, 152] on img at bounding box center [95, 161] width 146 height 109
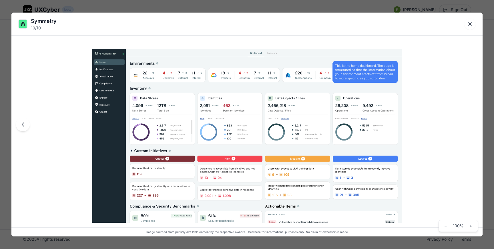
click at [6, 52] on div "Symmetry 10 / 10 Image sourced from publicly available content by the respectiv…" at bounding box center [247, 124] width 494 height 249
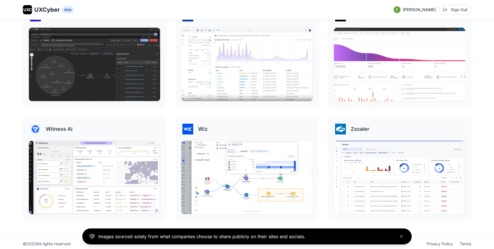
scroll to position [1263, 0]
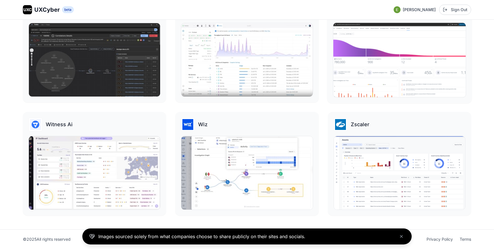
click at [381, 80] on img at bounding box center [399, 60] width 133 height 74
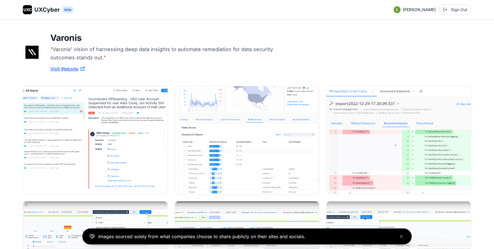
scroll to position [22, 0]
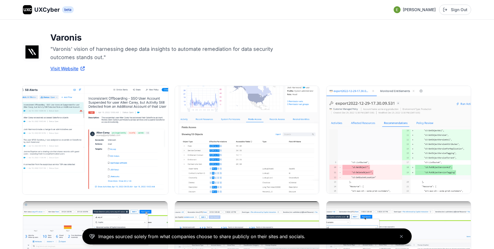
click at [153, 131] on img at bounding box center [95, 139] width 146 height 109
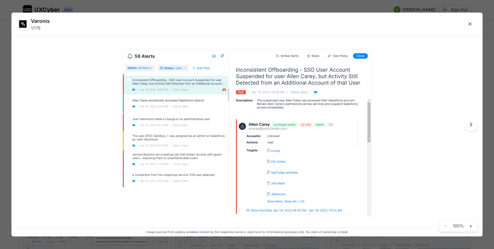
click at [138, 7] on div "Varonis 1 / 176 Image sourced from publicly available content by the respective…" at bounding box center [247, 124] width 494 height 249
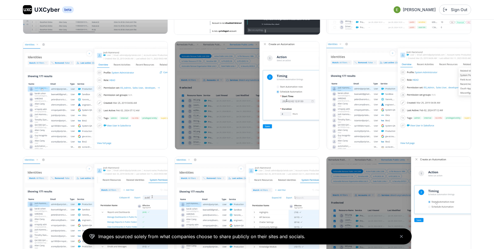
scroll to position [646, 0]
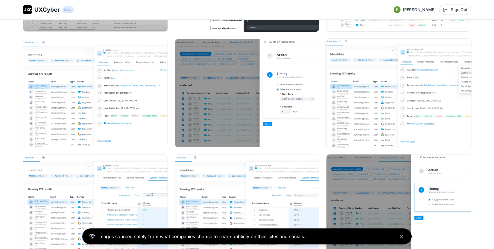
click at [384, 128] on img at bounding box center [399, 93] width 146 height 109
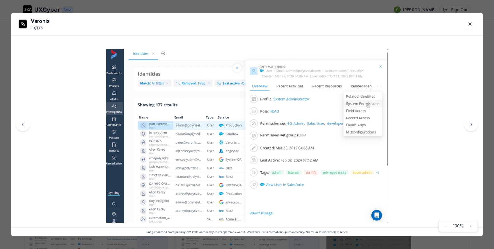
click at [345, 5] on div "Varonis 18 / 176 Image sourced from publicly available content by the respectiv…" at bounding box center [247, 124] width 494 height 249
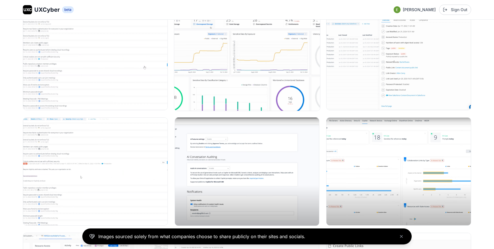
scroll to position [1493, 0]
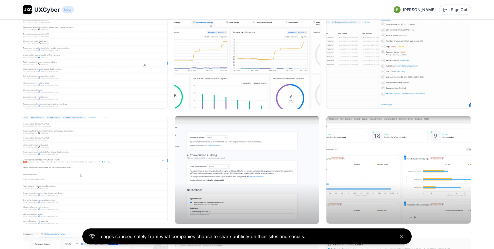
click at [279, 66] on img at bounding box center [247, 54] width 146 height 109
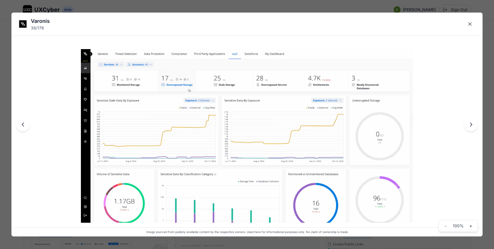
click at [268, 10] on div "Varonis 38 / 176 Image sourced from publicly available content by the respectiv…" at bounding box center [247, 124] width 494 height 249
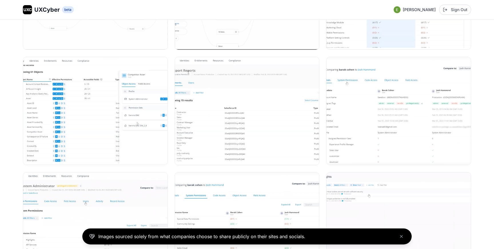
scroll to position [2139, 0]
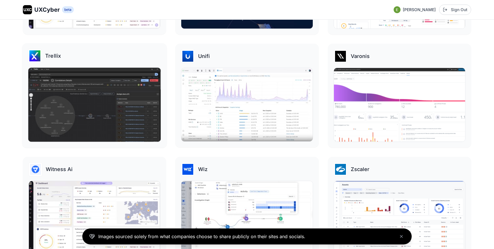
scroll to position [1217, 0]
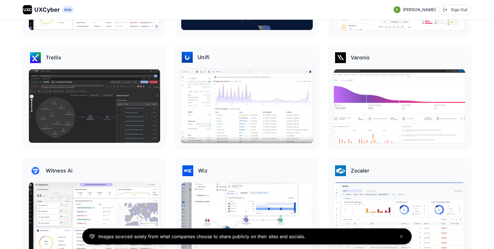
click at [213, 130] on img at bounding box center [247, 106] width 133 height 74
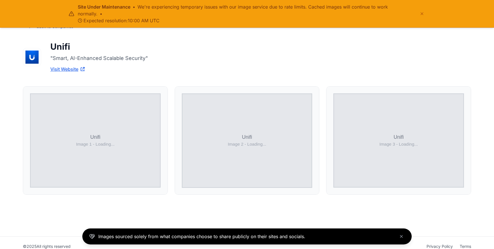
scroll to position [35, 0]
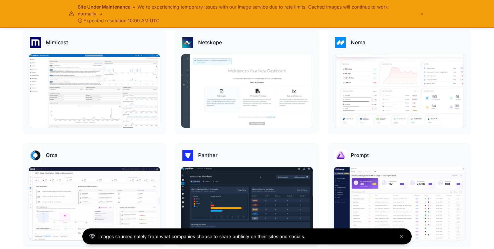
scroll to position [684, 0]
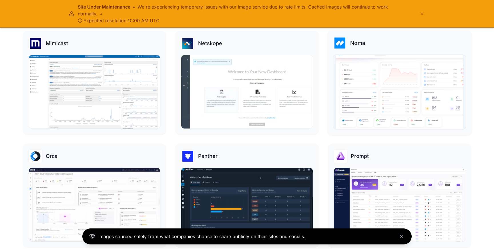
click at [376, 79] on img at bounding box center [399, 92] width 133 height 74
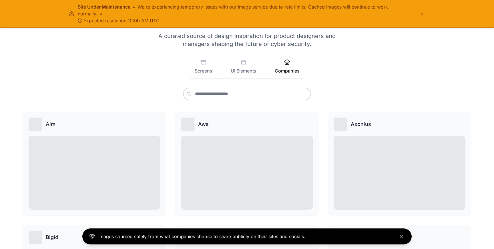
scroll to position [685, 0]
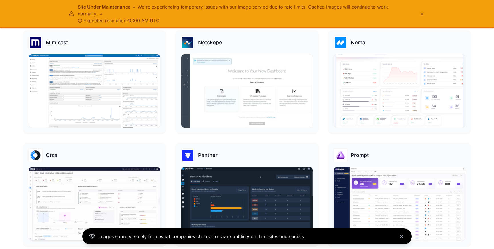
click at [423, 15] on icon "Dismiss maintenance notice" at bounding box center [422, 13] width 5 height 5
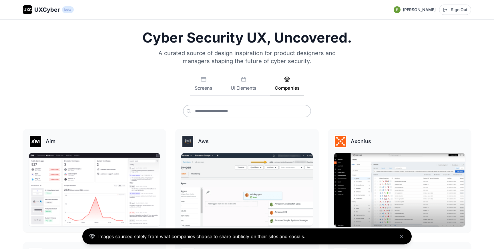
scroll to position [0, 0]
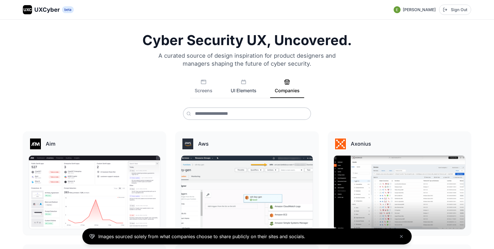
click at [241, 86] on button "UI Elements" at bounding box center [243, 88] width 35 height 19
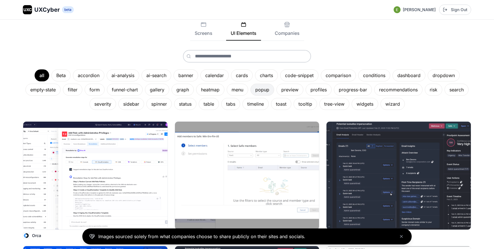
scroll to position [58, 0]
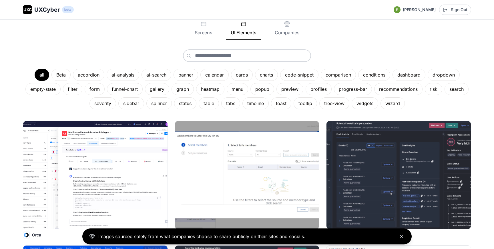
click at [402, 237] on icon "Close banner" at bounding box center [401, 236] width 5 height 5
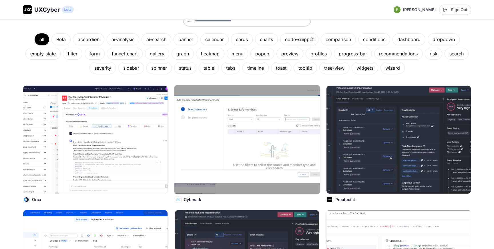
scroll to position [98, 0]
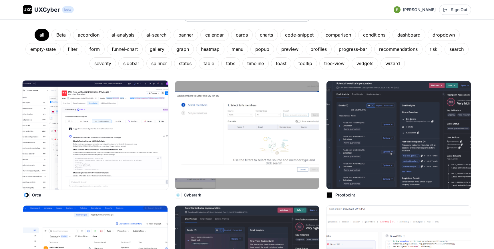
click at [127, 125] on img at bounding box center [95, 135] width 146 height 109
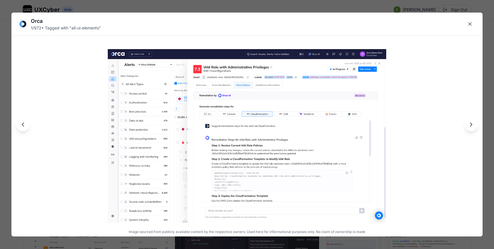
click at [226, 9] on div "Orca 1 / 972 • Tagged with " all-ui-elements " Image sourced from publicly avai…" at bounding box center [247, 124] width 494 height 249
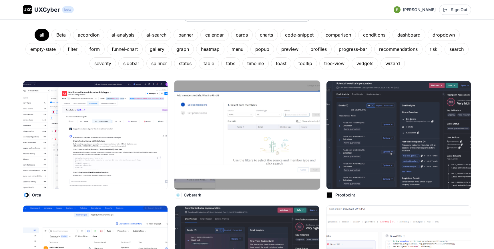
scroll to position [0, 0]
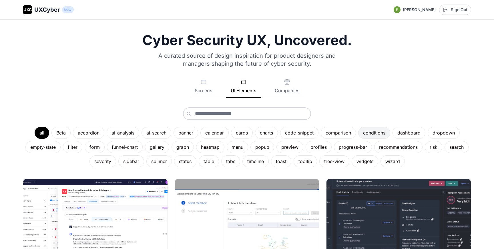
click at [369, 134] on div "conditions" at bounding box center [374, 133] width 32 height 12
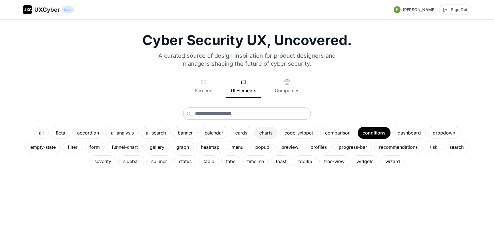
scroll to position [20, 0]
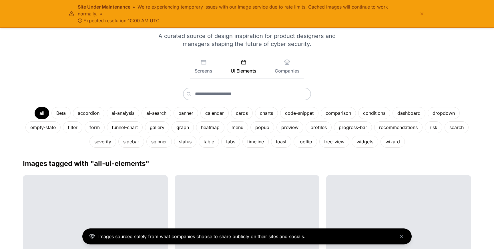
click at [203, 57] on div "Cyber Security UX, Uncovered. A curated source of design inspiration for produc…" at bounding box center [247, 81] width 448 height 134
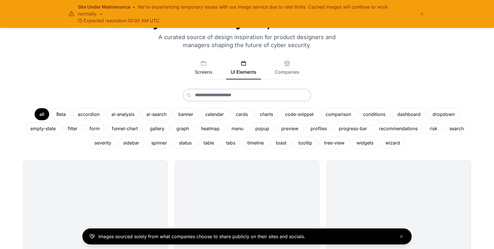
scroll to position [38, 0]
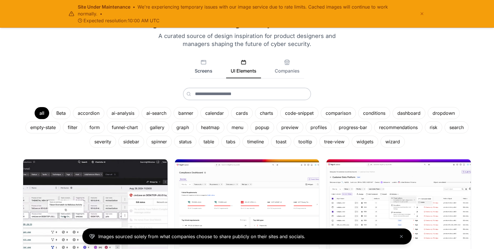
click at [203, 67] on button "Screens" at bounding box center [203, 68] width 27 height 19
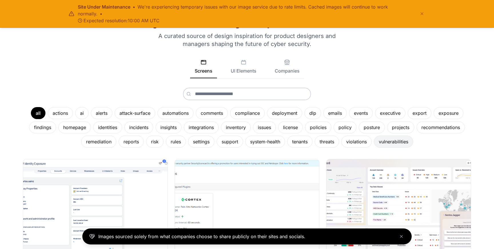
click at [389, 147] on div "vulnerabilities" at bounding box center [393, 142] width 39 height 12
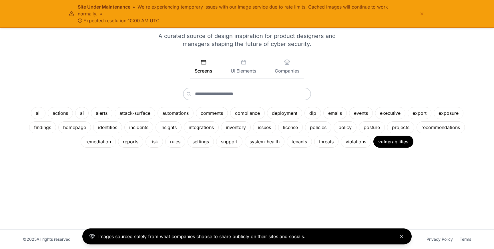
click at [402, 237] on icon "Close banner" at bounding box center [401, 237] width 2 height 2
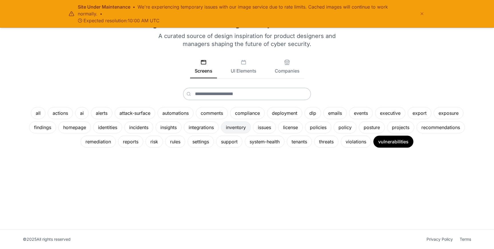
click at [240, 129] on div "inventory" at bounding box center [236, 127] width 30 height 12
click at [220, 111] on div "comments" at bounding box center [212, 113] width 32 height 12
click at [249, 175] on div "Cyber Security UX, Uncovered. A curated source of design inspiration for produc…" at bounding box center [247, 115] width 494 height 230
click at [143, 18] on span "Expected resolution: 10:00 AM UTC" at bounding box center [246, 20] width 336 height 7
click at [132, 19] on span "Expected resolution: 10:00 AM UTC" at bounding box center [246, 20] width 336 height 7
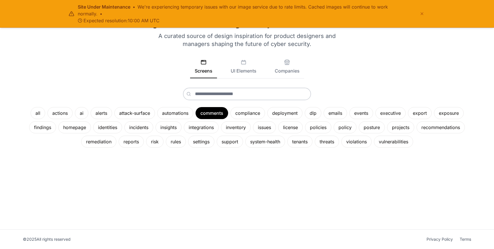
click at [90, 23] on span "Expected resolution: 10:00 AM UTC" at bounding box center [246, 20] width 336 height 7
